Goal: Obtain resource: Obtain resource

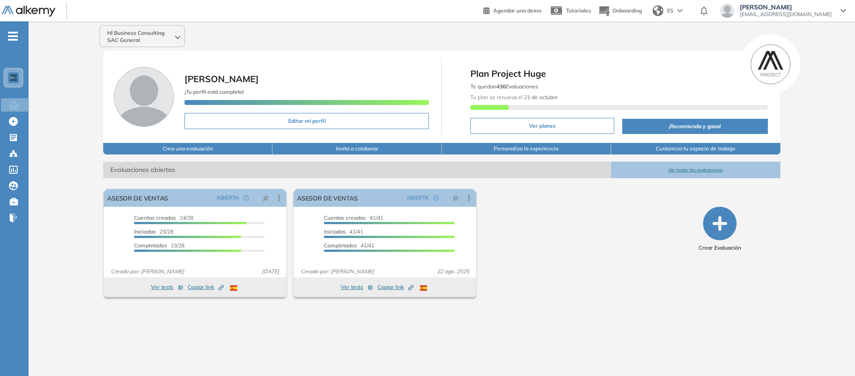
scroll to position [79, 0]
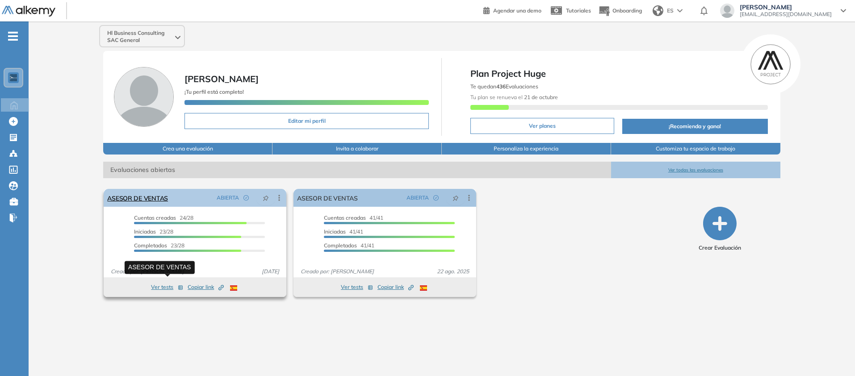
click at [156, 206] on link "ASESOR DE VENTAS" at bounding box center [137, 198] width 61 height 18
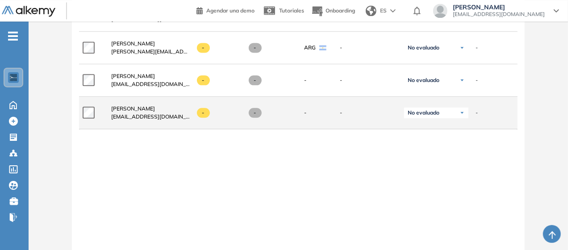
scroll to position [1120, 0]
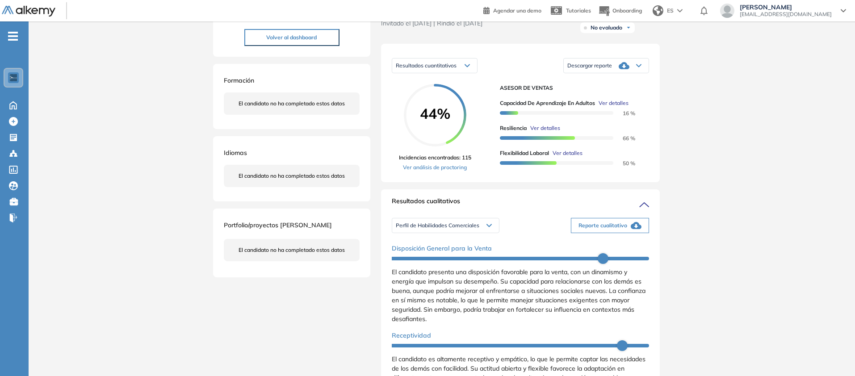
scroll to position [119, 0]
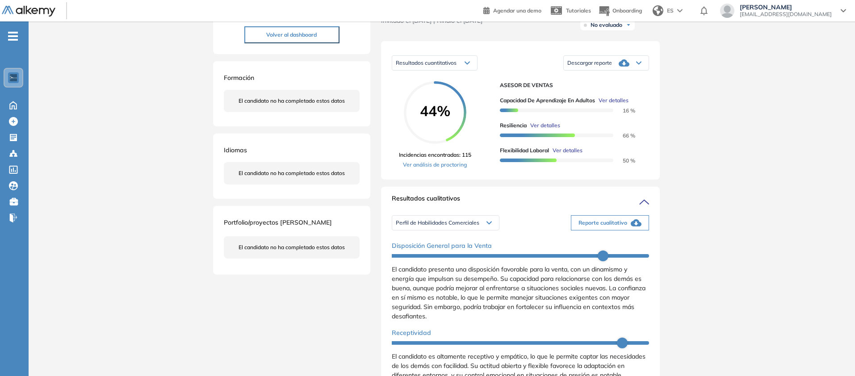
click at [641, 65] on icon at bounding box center [638, 63] width 5 height 4
click at [634, 102] on li "Descargar informe resumido" at bounding box center [601, 97] width 67 height 9
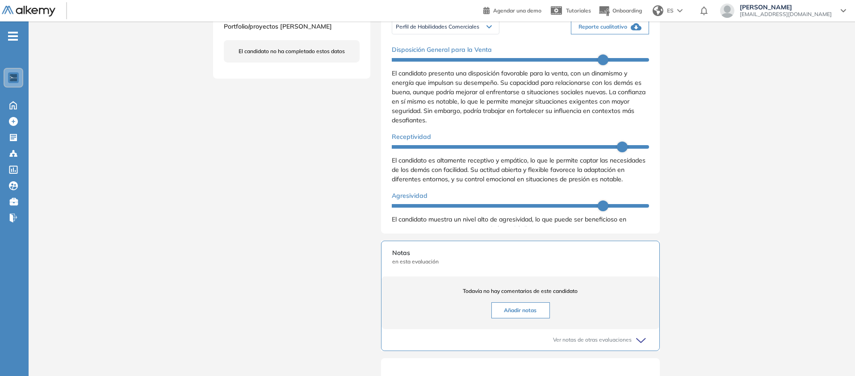
scroll to position [316, 0]
click at [627, 30] on span "Reporte cualitativo" at bounding box center [602, 26] width 49 height 8
click at [414, 29] on span "Perfil de Habilidades Comerciales" at bounding box center [437, 25] width 83 height 7
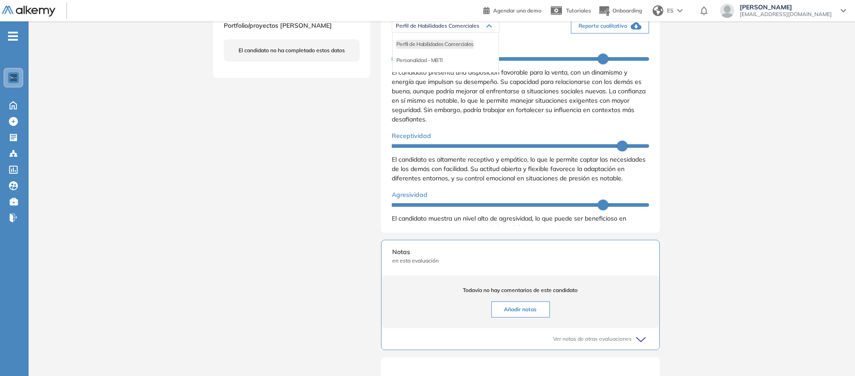
click at [410, 68] on div "Personalidad - MBTI" at bounding box center [445, 60] width 106 height 16
click at [409, 65] on li "Personalidad - MBTI" at bounding box center [419, 60] width 46 height 9
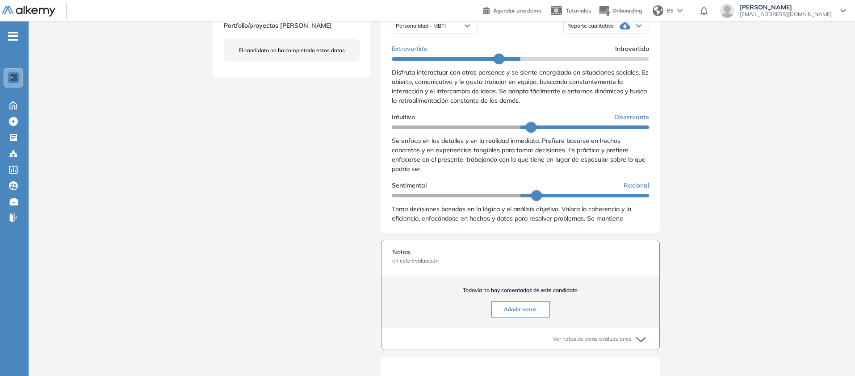
click at [648, 35] on div "Reporte cualitativo" at bounding box center [605, 26] width 85 height 18
click at [622, 49] on li "Reporte con Afinidad AI" at bounding box center [595, 44] width 54 height 9
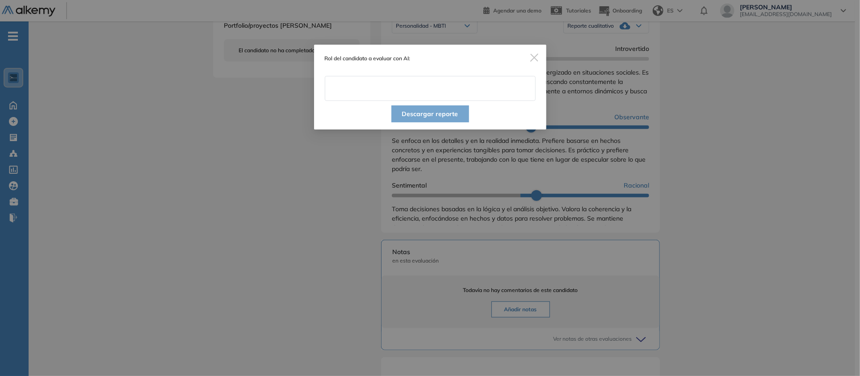
click at [422, 94] on input "text" at bounding box center [430, 88] width 211 height 25
type input "**********"
click at [449, 122] on button "Descargar reporte" at bounding box center [430, 113] width 78 height 17
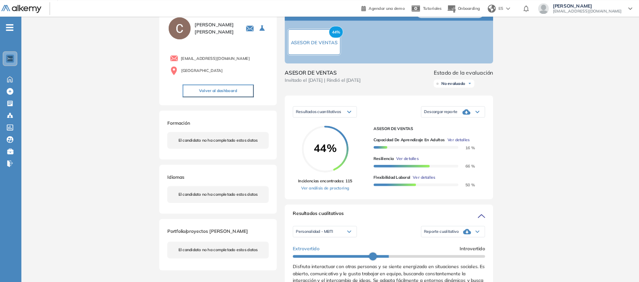
scroll to position [0, 0]
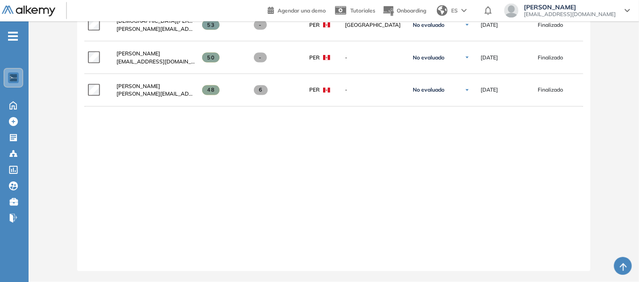
scroll to position [750, 0]
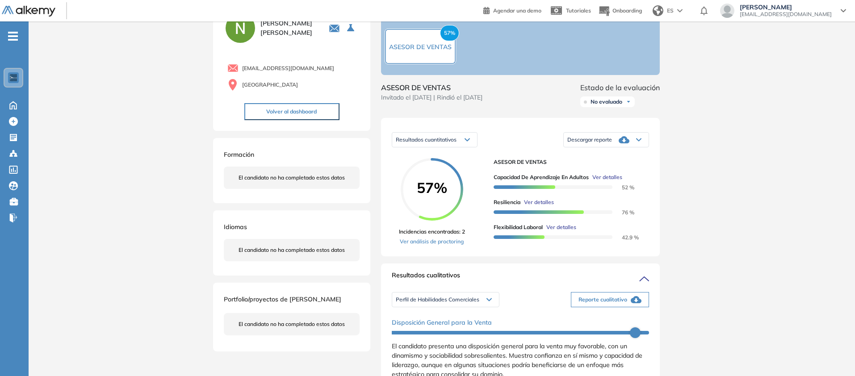
scroll to position [27, 0]
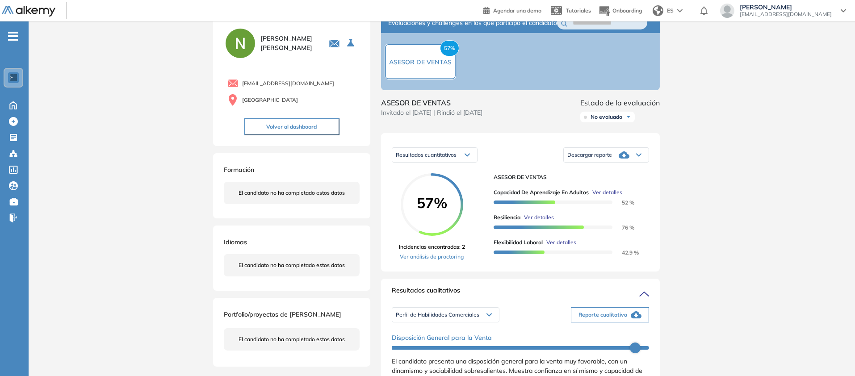
click at [648, 164] on div "Descargar reporte" at bounding box center [605, 155] width 85 height 18
click at [634, 194] on li "Descargar informe resumido" at bounding box center [601, 189] width 67 height 9
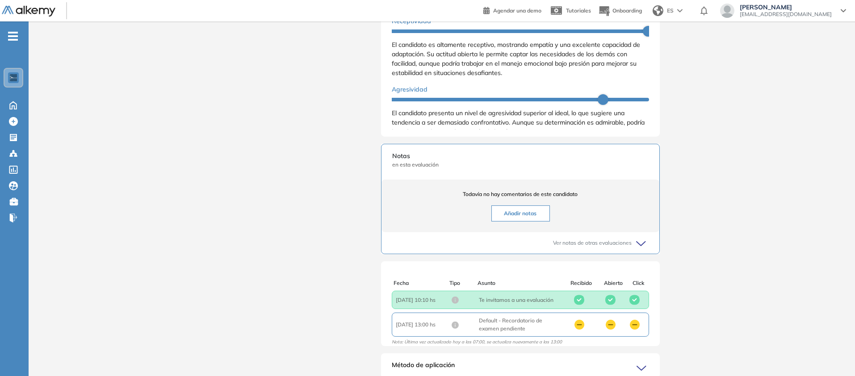
scroll to position [413, 0]
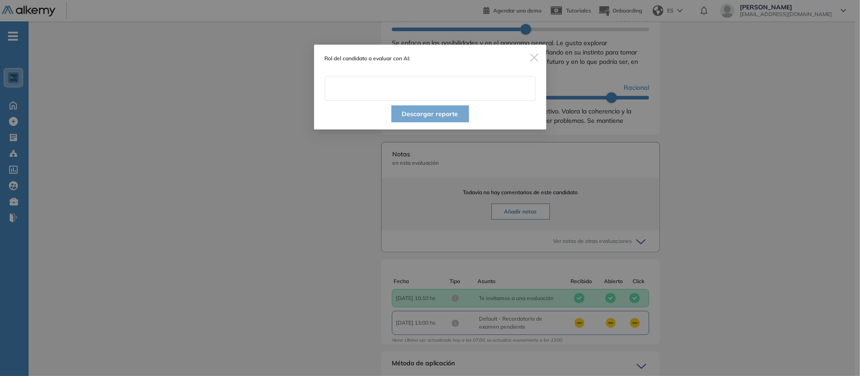
click at [407, 101] on input "text" at bounding box center [430, 88] width 211 height 25
type input "**********"
click at [438, 122] on button "Descargar reporte" at bounding box center [430, 113] width 78 height 17
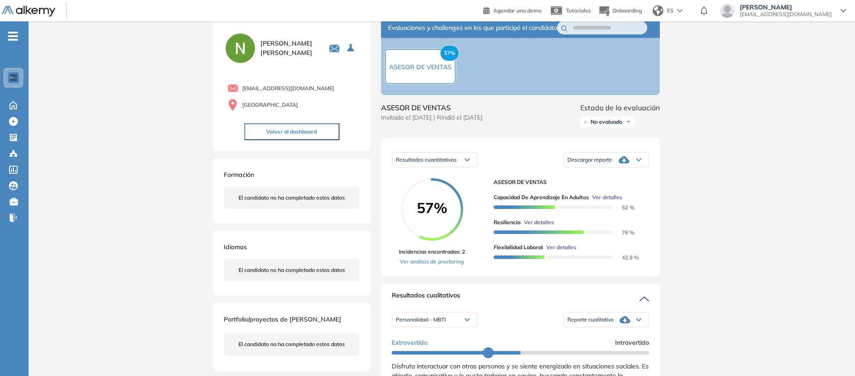
scroll to position [0, 0]
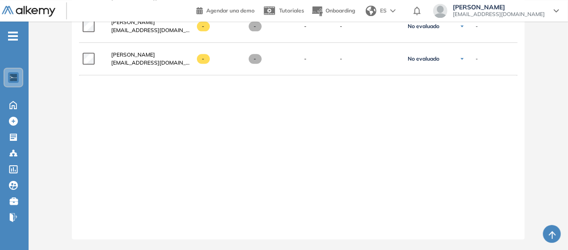
scroll to position [1221, 0]
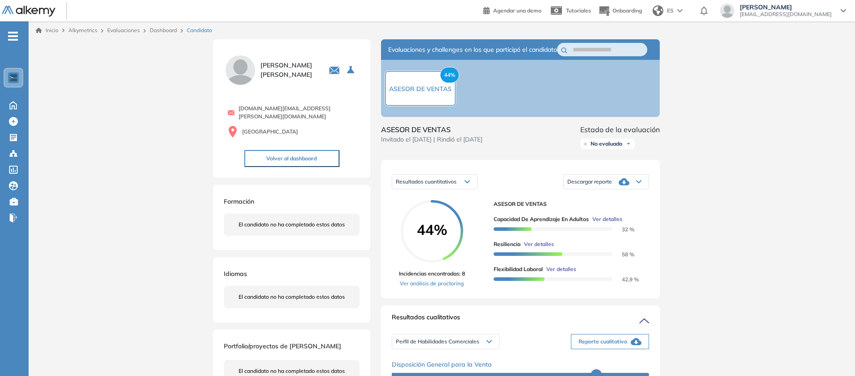
click at [648, 191] on div "Descargar reporte" at bounding box center [605, 182] width 85 height 18
click at [634, 221] on li "Descargar informe resumido" at bounding box center [601, 216] width 67 height 9
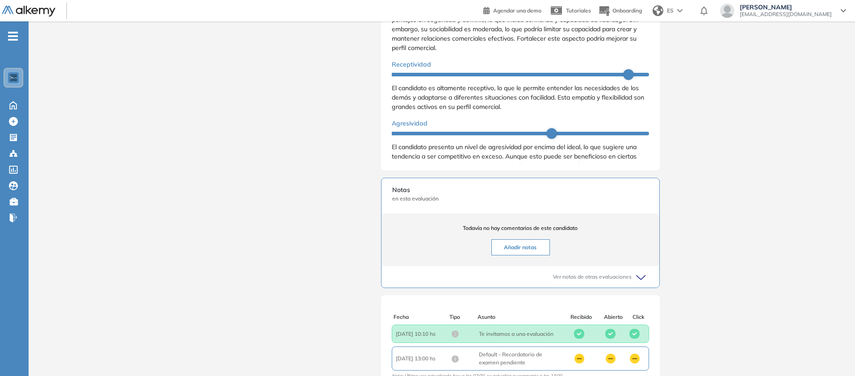
scroll to position [375, 0]
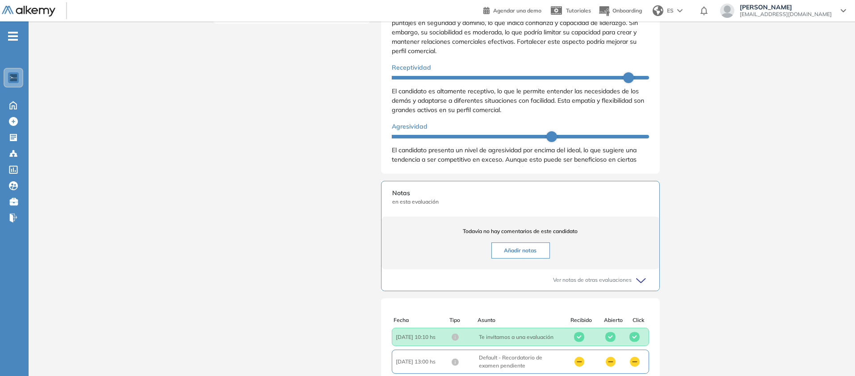
click at [405, 6] on li "Personalidad - MBTI" at bounding box center [419, 1] width 46 height 9
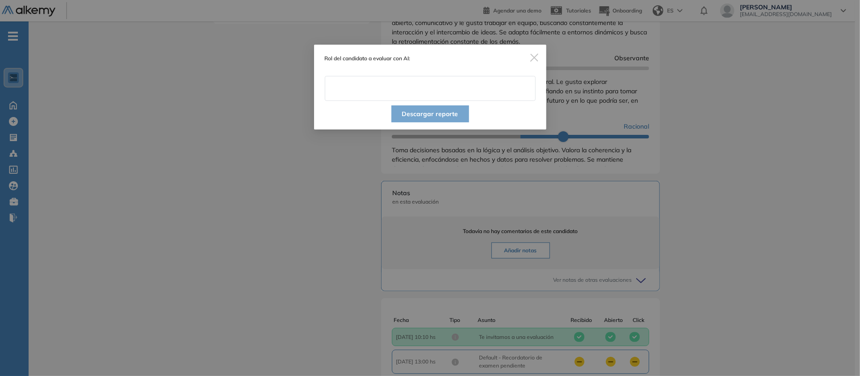
click at [345, 101] on input "text" at bounding box center [430, 88] width 211 height 25
type input "**********"
click at [435, 122] on button "Descargar reporte" at bounding box center [430, 113] width 78 height 17
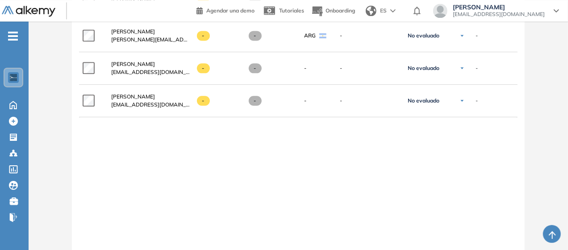
scroll to position [1032, 0]
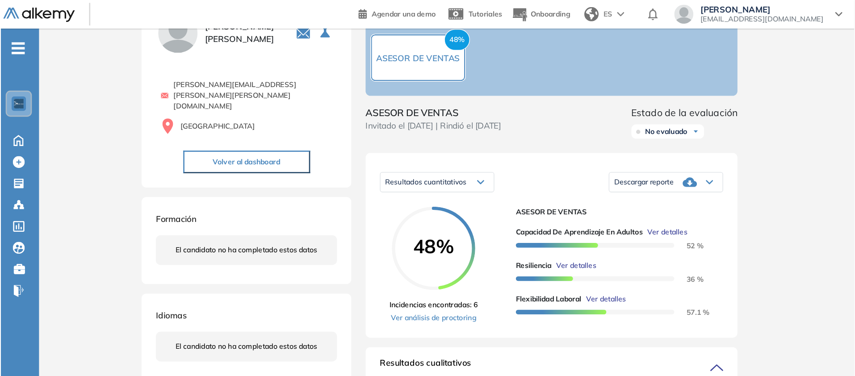
scroll to position [46, 0]
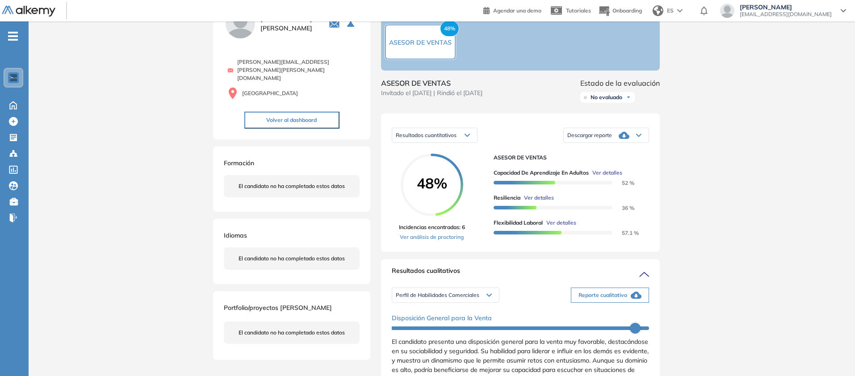
click at [648, 144] on div "Descargar reporte" at bounding box center [605, 135] width 85 height 18
click at [634, 174] on li "Descargar informe resumido" at bounding box center [601, 169] width 67 height 9
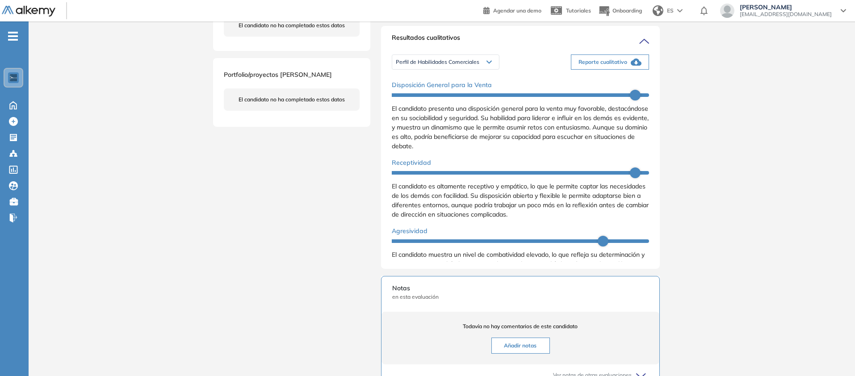
scroll to position [300, 0]
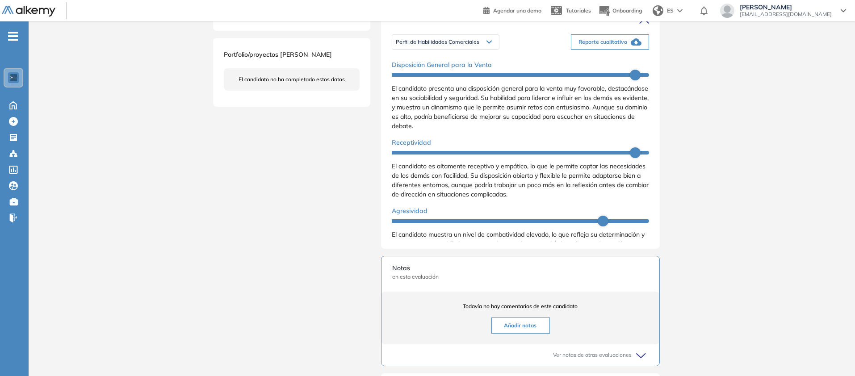
click at [807, 248] on div "Inicio Alkymetrics Evaluaciones Dashboard Candidato Duración : 00:00:00 Cantida…" at bounding box center [442, 122] width 826 height 801
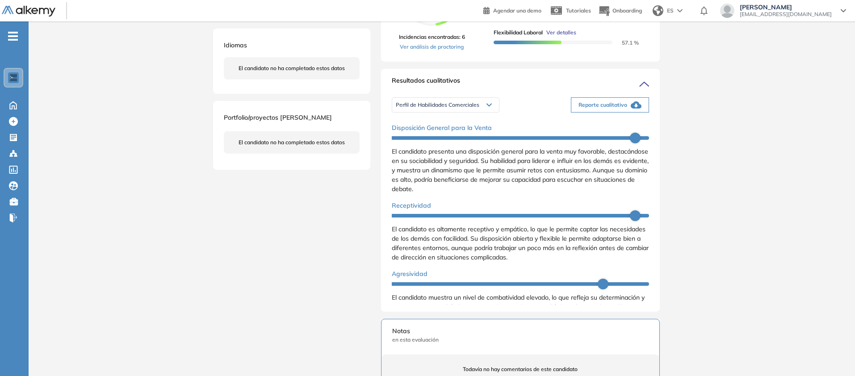
scroll to position [273, 0]
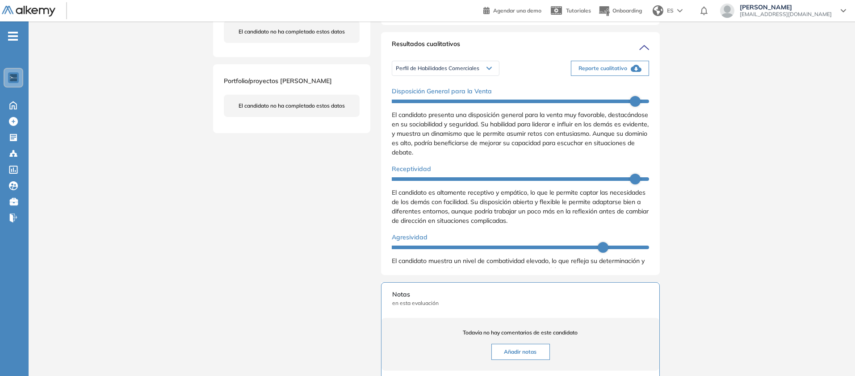
click at [627, 72] on span "Reporte cualitativo" at bounding box center [602, 68] width 49 height 8
click at [396, 72] on span "Perfil de Habilidades Comerciales" at bounding box center [437, 68] width 83 height 7
click at [405, 107] on li "Personalidad - MBTI" at bounding box center [419, 102] width 46 height 9
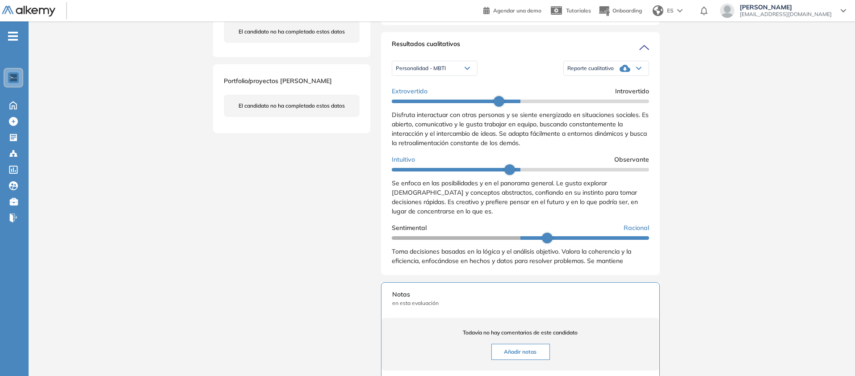
click at [641, 70] on icon at bounding box center [638, 69] width 5 height 4
click at [622, 91] on li "Reporte con Afinidad AI" at bounding box center [595, 86] width 54 height 9
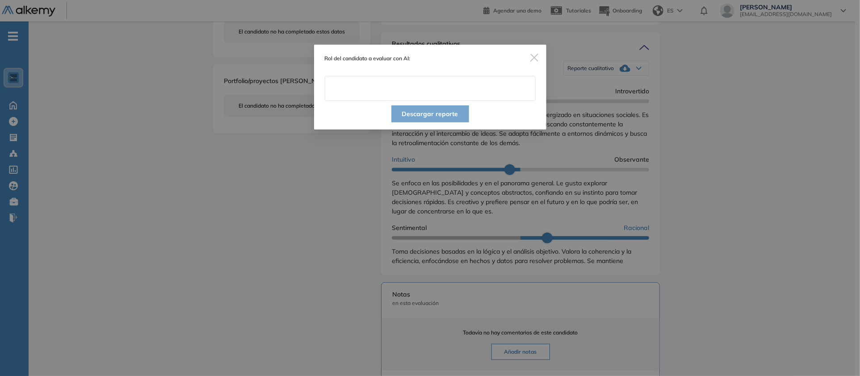
click at [478, 101] on input "text" at bounding box center [430, 88] width 211 height 25
type input "**********"
click at [451, 122] on button "Descargar reporte" at bounding box center [430, 113] width 78 height 17
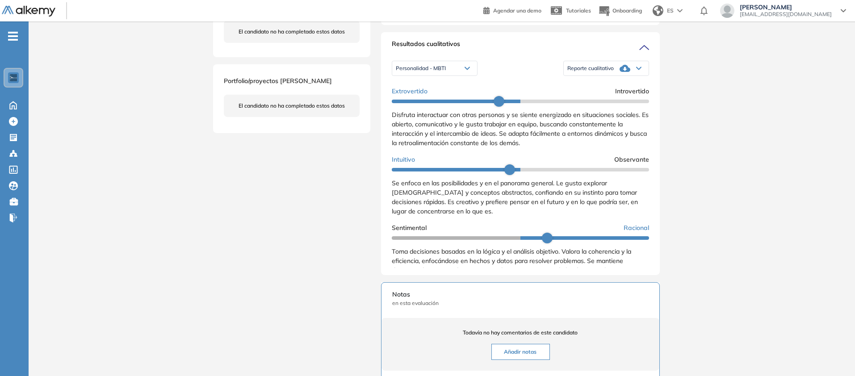
click at [659, 248] on div "Resultados cualitativos Personalidad - MBTI Perfil de Habilidades Comerciales P…" at bounding box center [520, 153] width 279 height 243
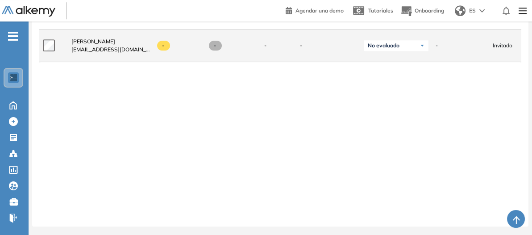
scroll to position [1165, 0]
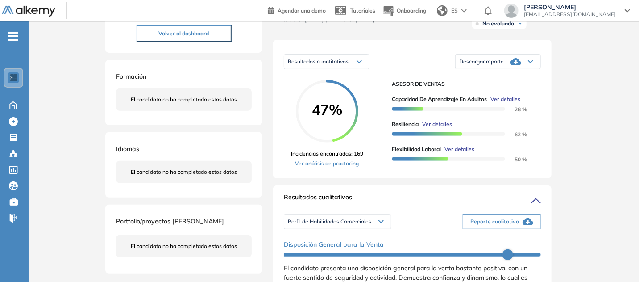
scroll to position [131, 0]
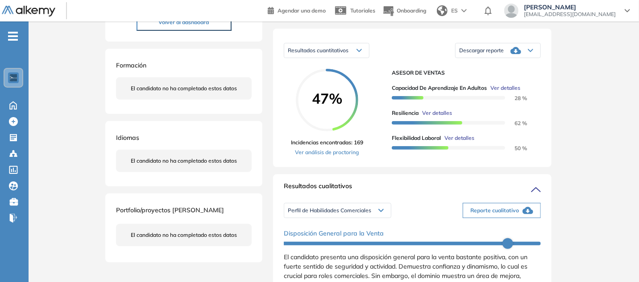
click at [541, 59] on div "Descargar reporte" at bounding box center [498, 51] width 85 height 18
click at [526, 83] on li "Descargar informe resumido" at bounding box center [493, 78] width 67 height 9
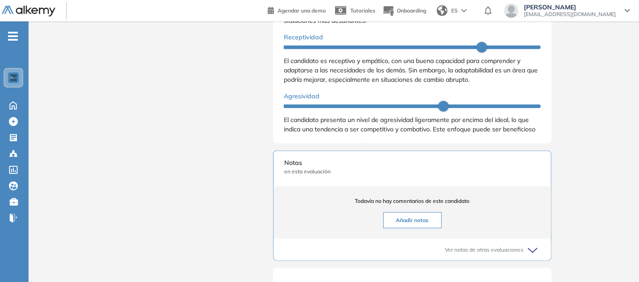
scroll to position [413, 0]
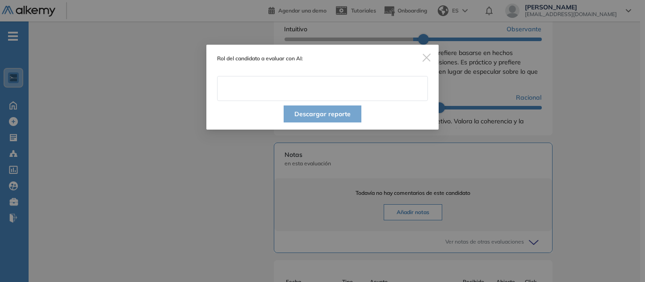
click at [304, 99] on input "text" at bounding box center [322, 88] width 211 height 25
type input "**********"
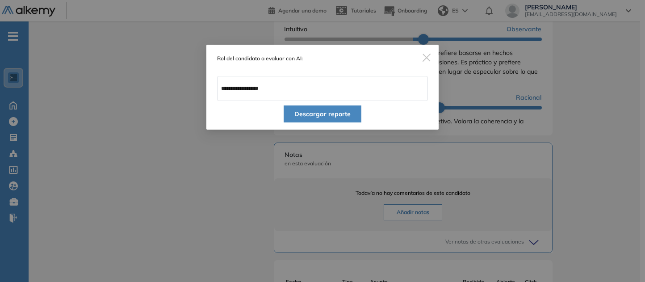
click at [329, 122] on button "Descargar reporte" at bounding box center [323, 113] width 78 height 17
